Goal: Task Accomplishment & Management: Use online tool/utility

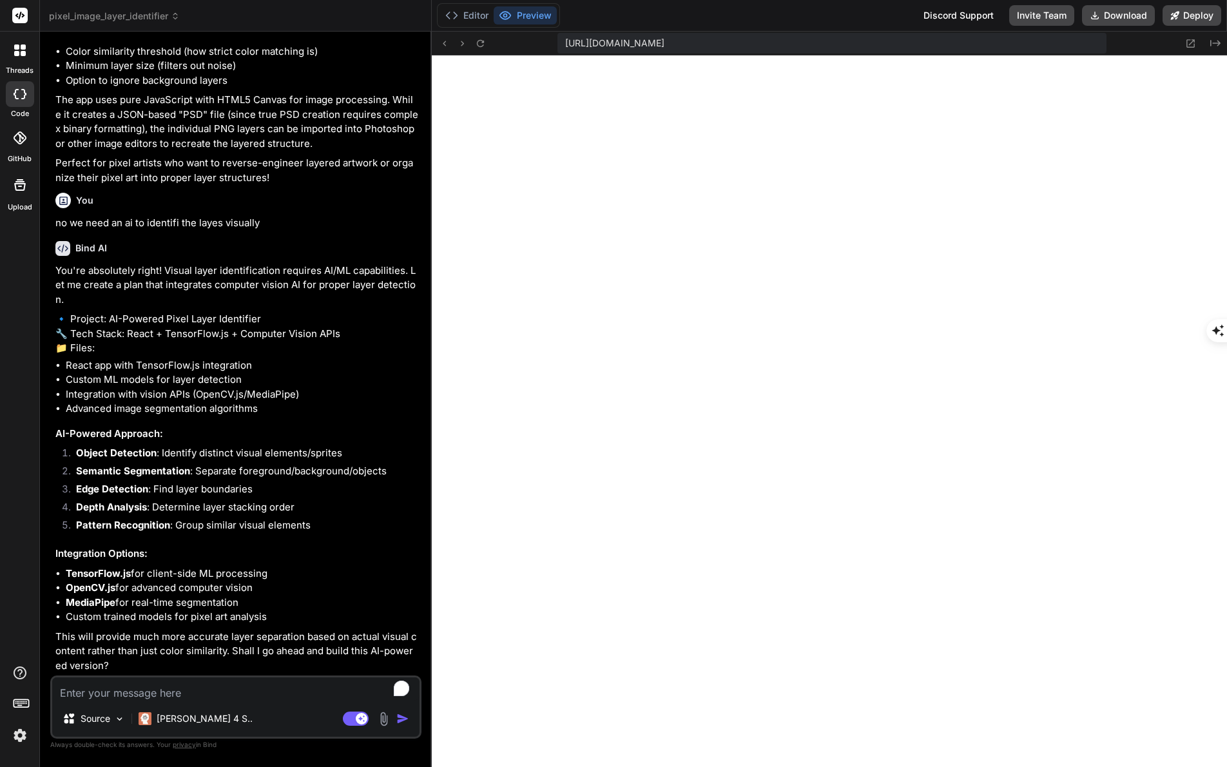
scroll to position [906, 0]
click at [178, 686] on textarea "To enrich screen reader interactions, please activate Accessibility in Grammarl…" at bounding box center [235, 688] width 367 height 23
type textarea "y"
type textarea "x"
type textarea "ye"
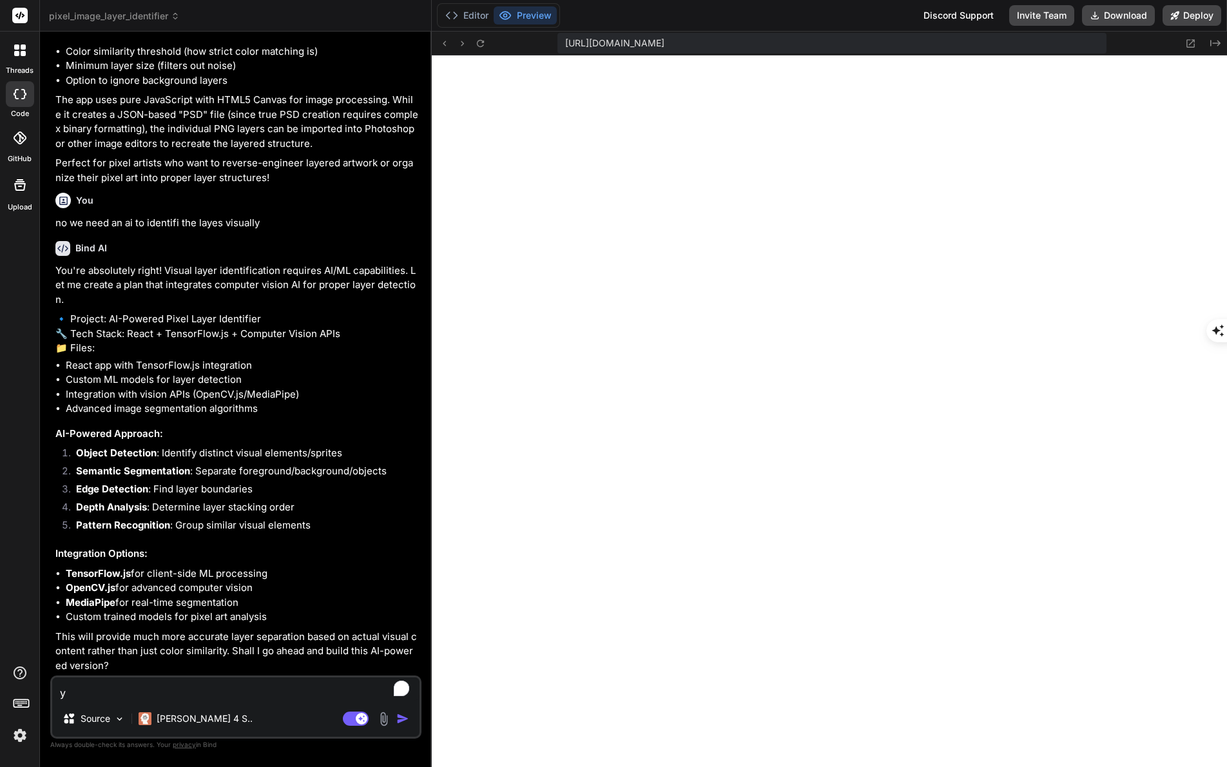
type textarea "x"
type textarea "yes"
type textarea "x"
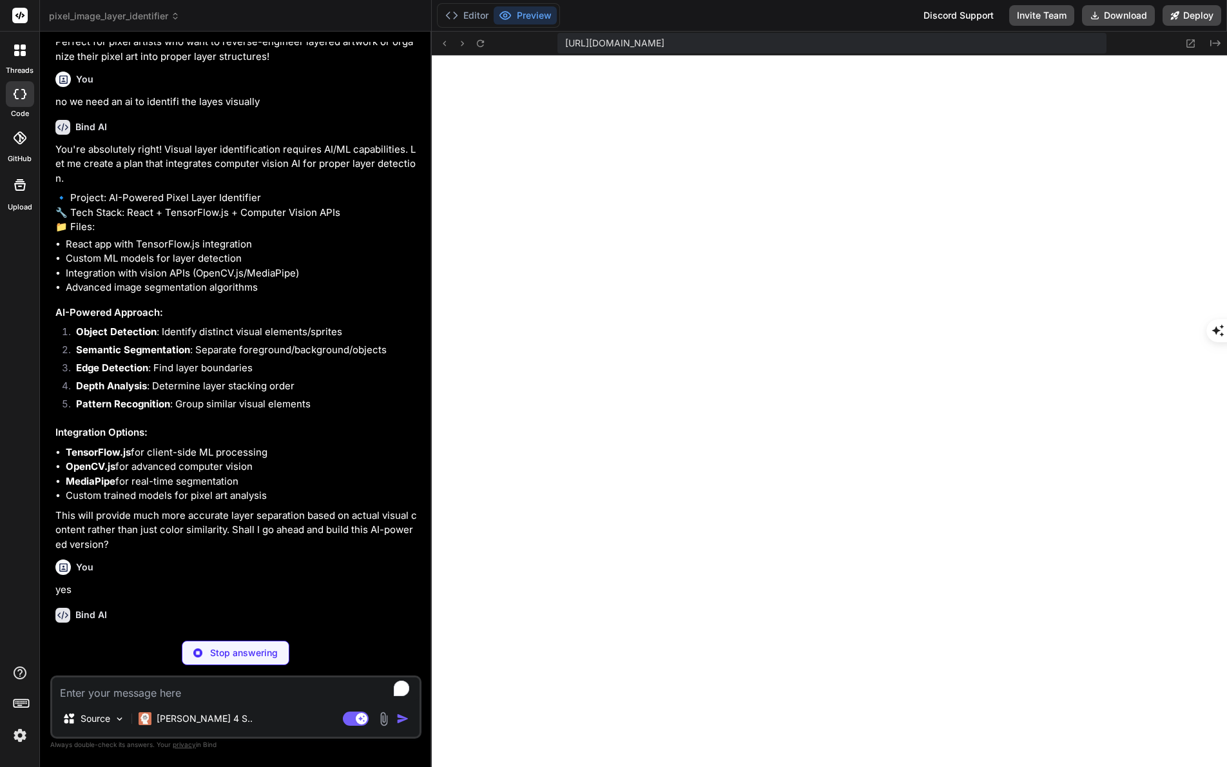
scroll to position [1039, 0]
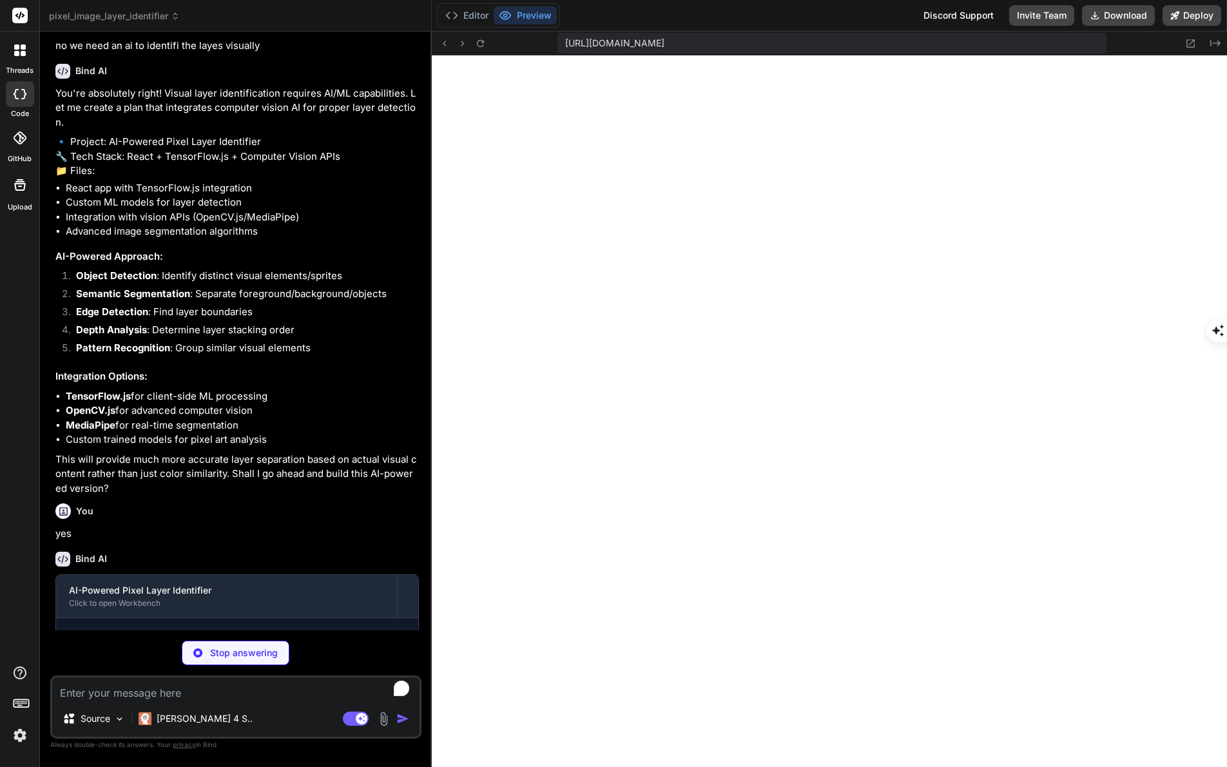
type textarea "x"
type textarea ""@types/react": "^[DATE]", "@types/react-dom": "^18.2.7", "@vitejs/plugin-react…"
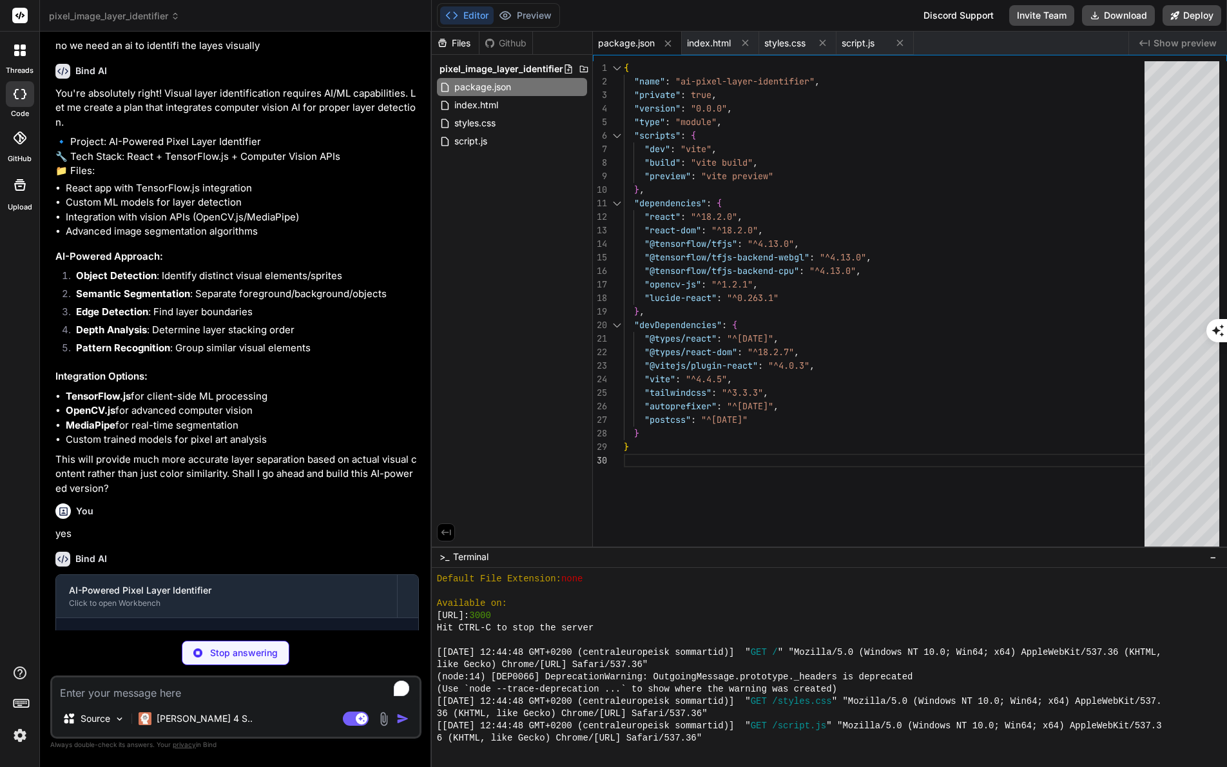
type textarea "x"
type textarea "port: 3000 } })"
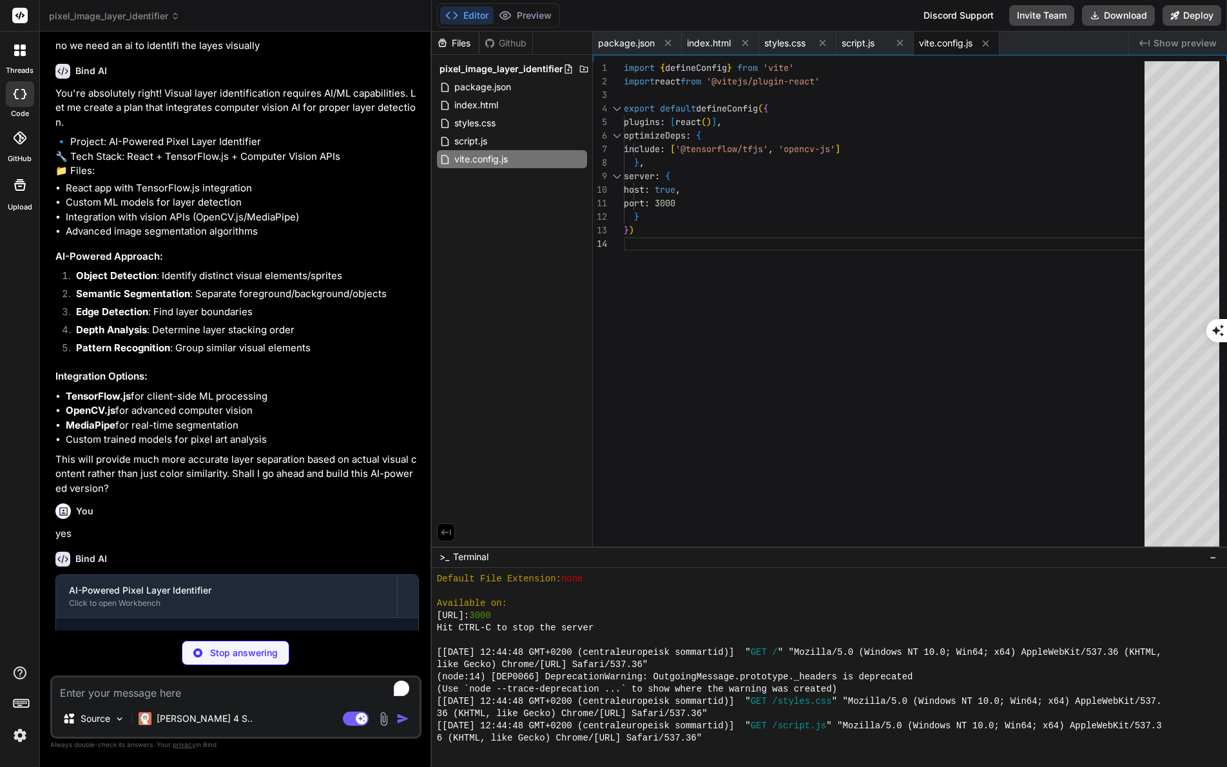
type textarea "x"
type textarea "}"
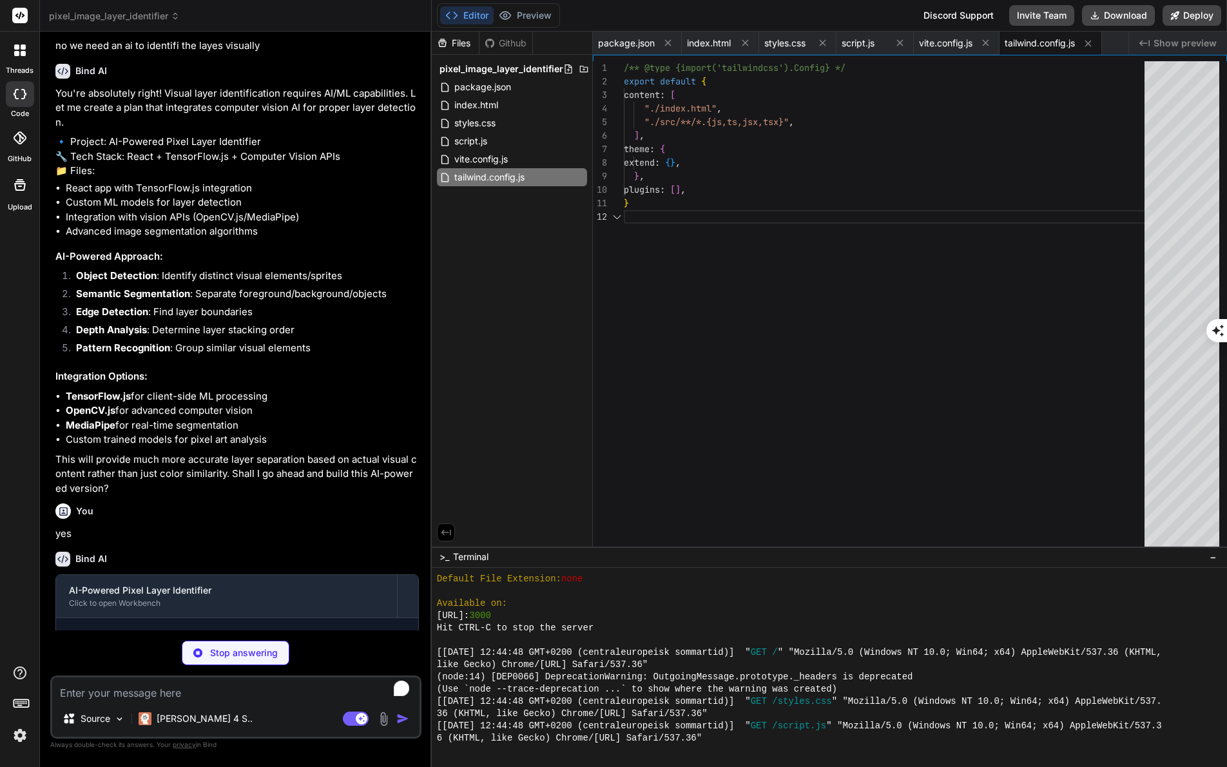
type textarea "x"
type textarea "export default { plugins: { tailwindcss: {}, autoprefixer: {}, }, }"
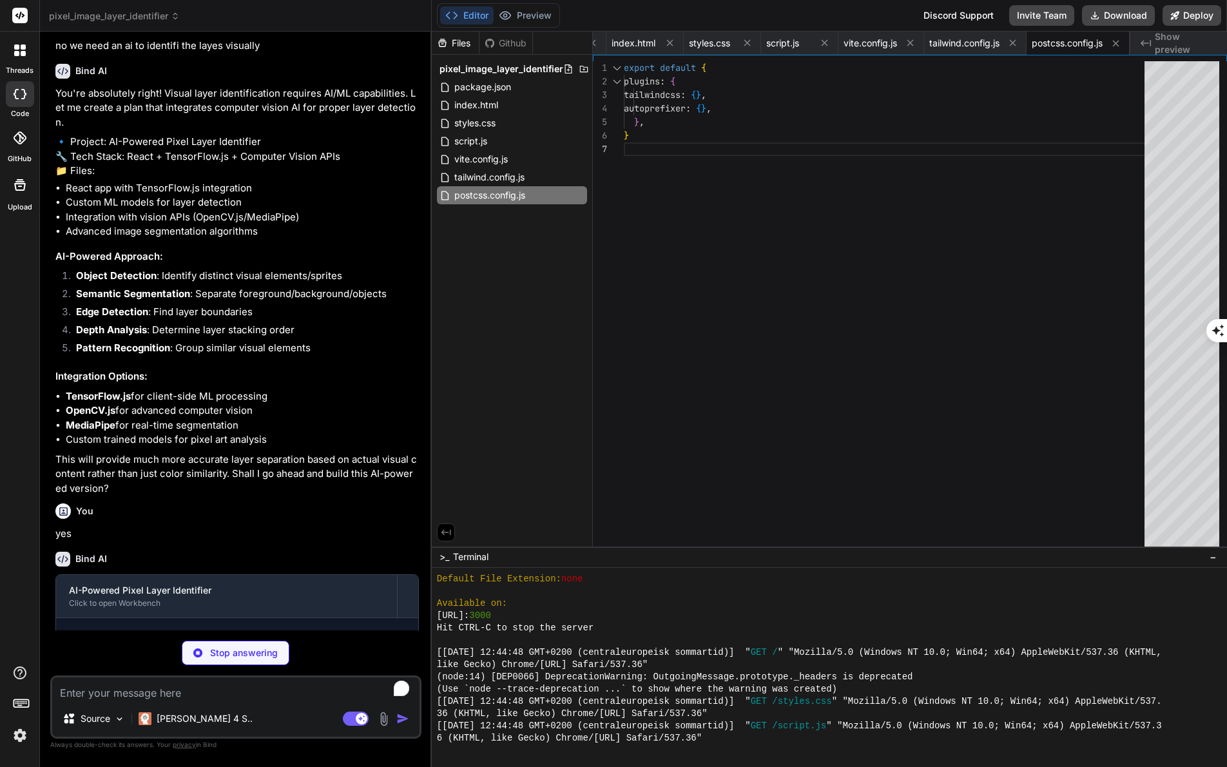
type textarea "x"
type textarea "<script type="module" src="/src/main.jsx"></script> </body> </html>"
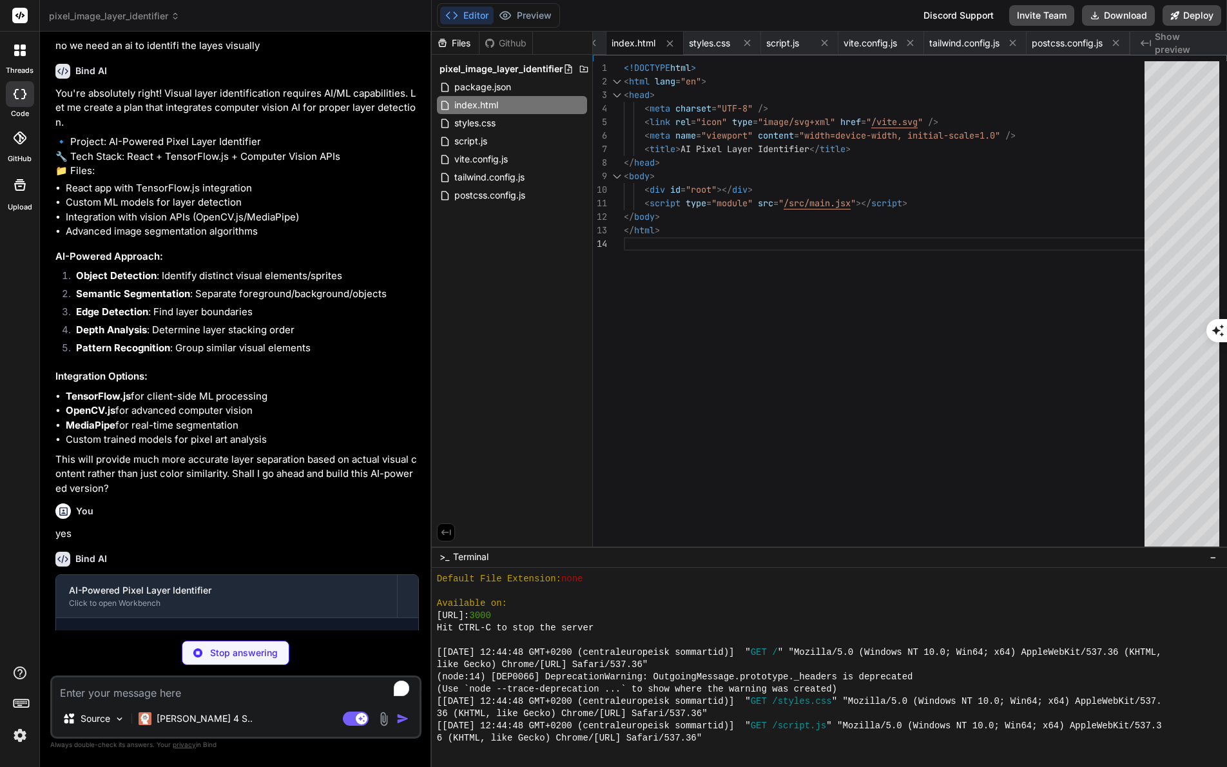
type textarea "x"
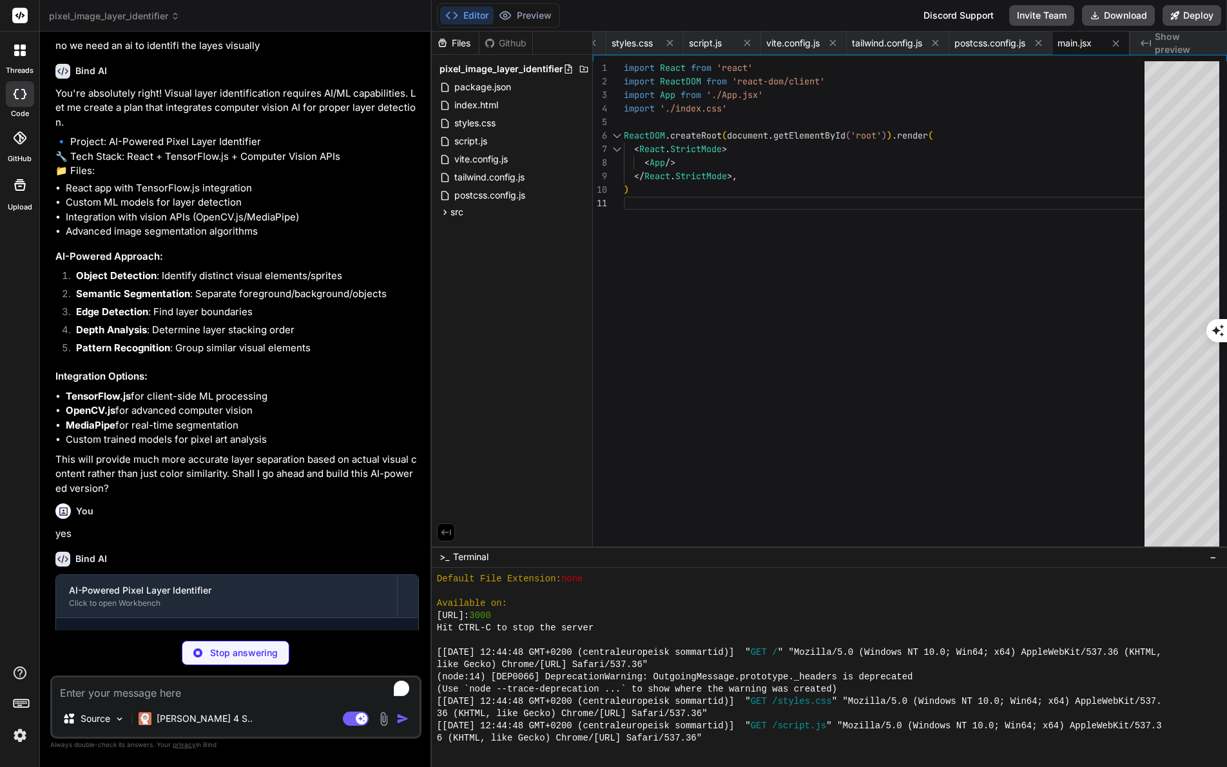
type textarea "x"
type textarea "-moz-osx-font-smoothing: grayscale; }"
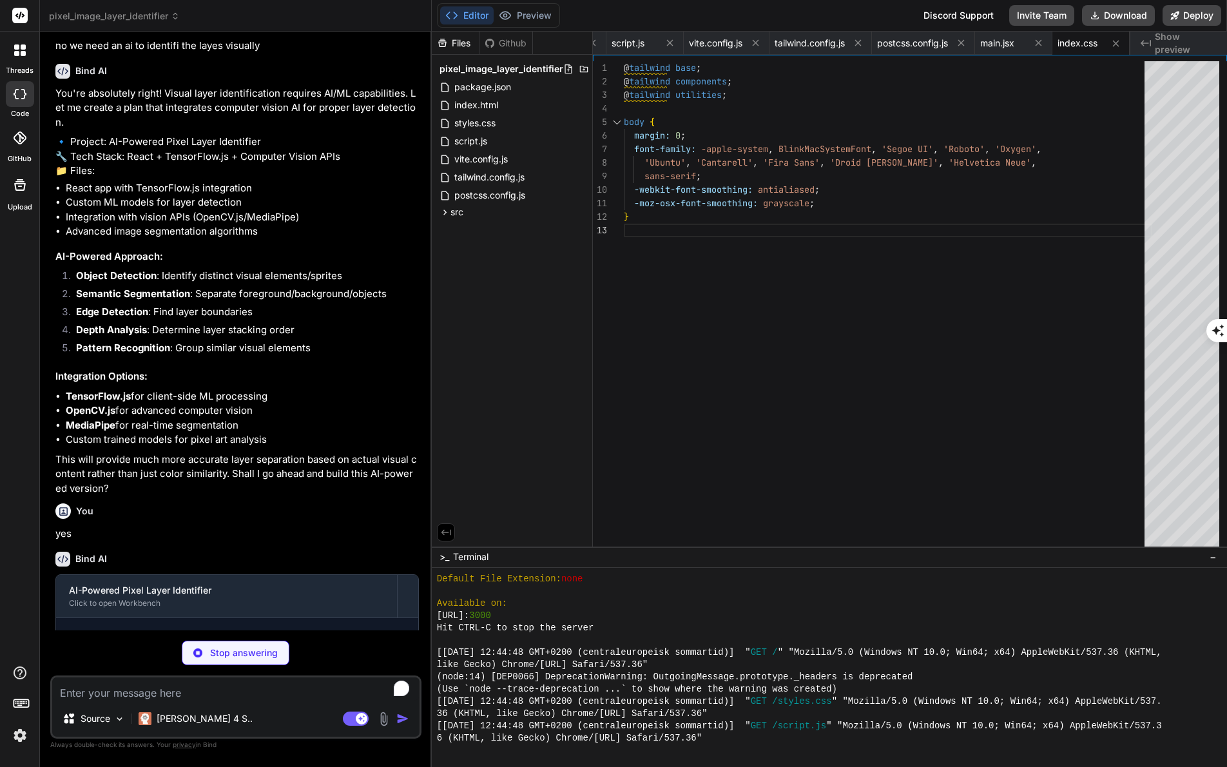
type textarea "x"
type textarea "</div> </div> </div> </div> ); } export default App;"
type textarea "x"
type textarea "}; export default ImageUploader;"
type textarea "x"
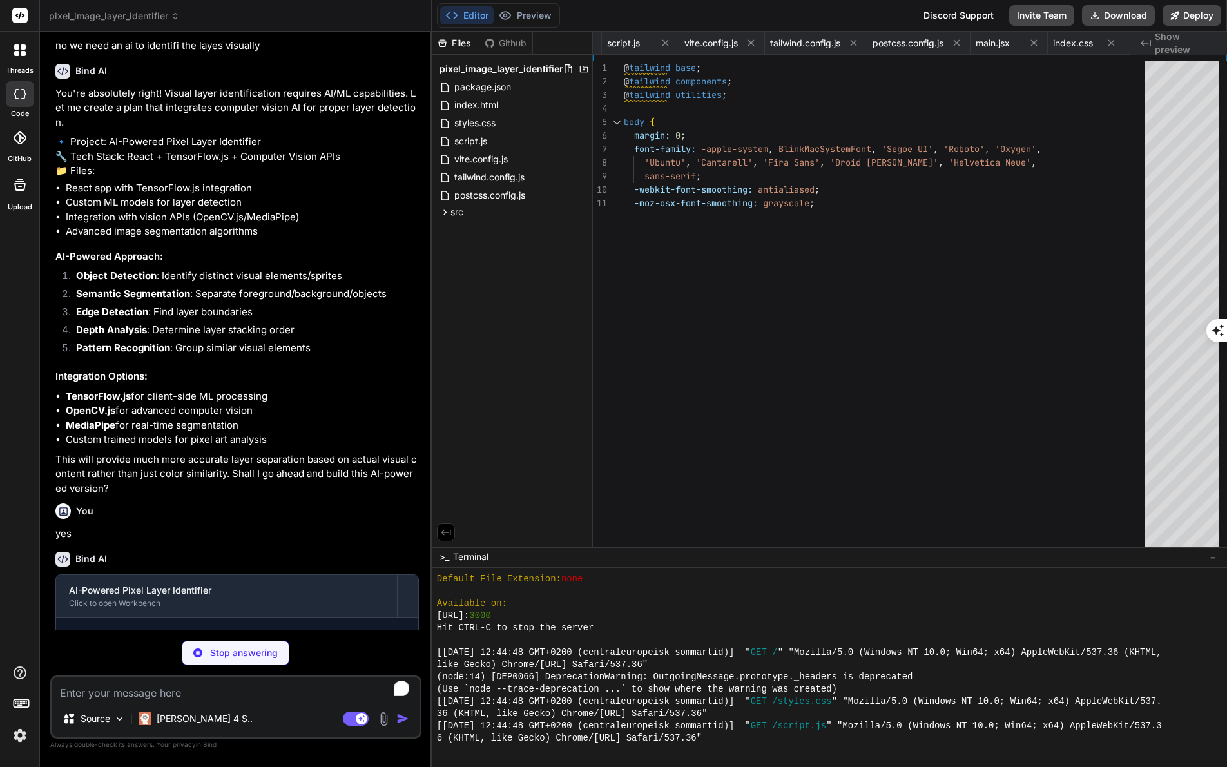
type textarea "x"
type textarea "export default SettingsPanel;"
type textarea "x"
type textarea "} delay(ms) { return new Promise(resolve => setTimeout(resolve, ms)); } }"
type textarea "x"
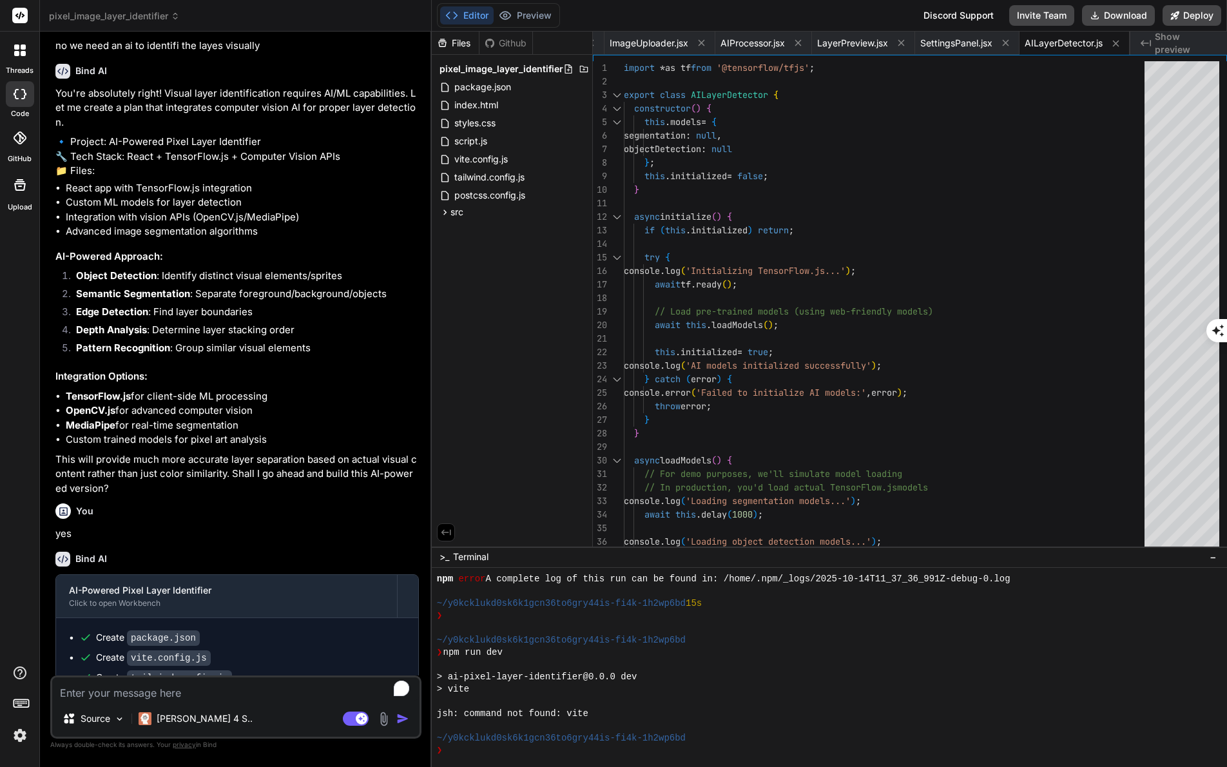
scroll to position [808, 0]
